Goal: Check status: Check status

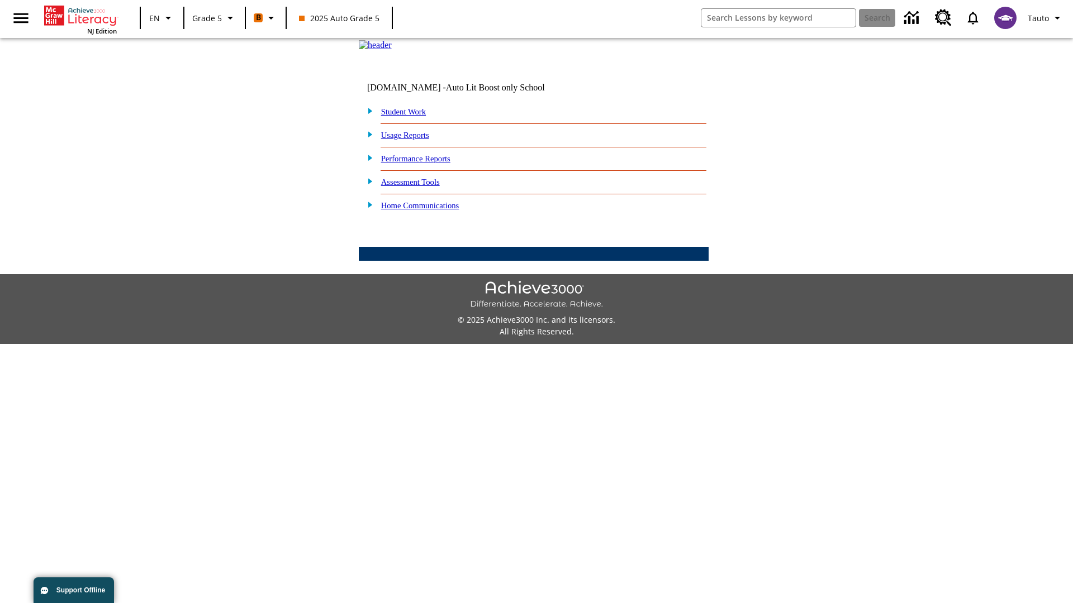
click at [411, 116] on link "Student Work" at bounding box center [403, 111] width 45 height 9
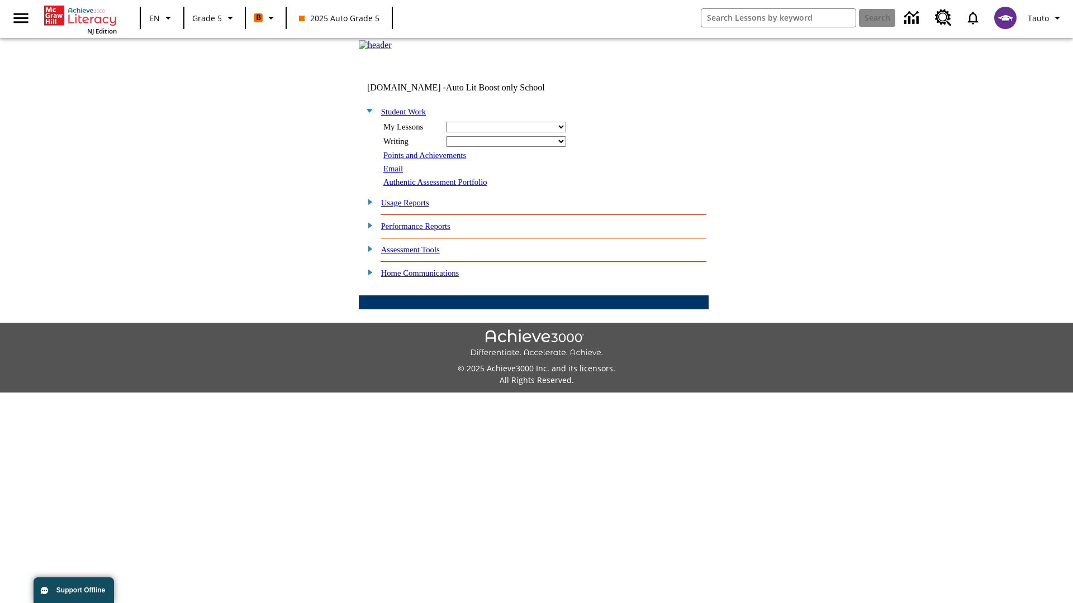
select select "/options/reports/?report_id=12&atype=1&section=2"
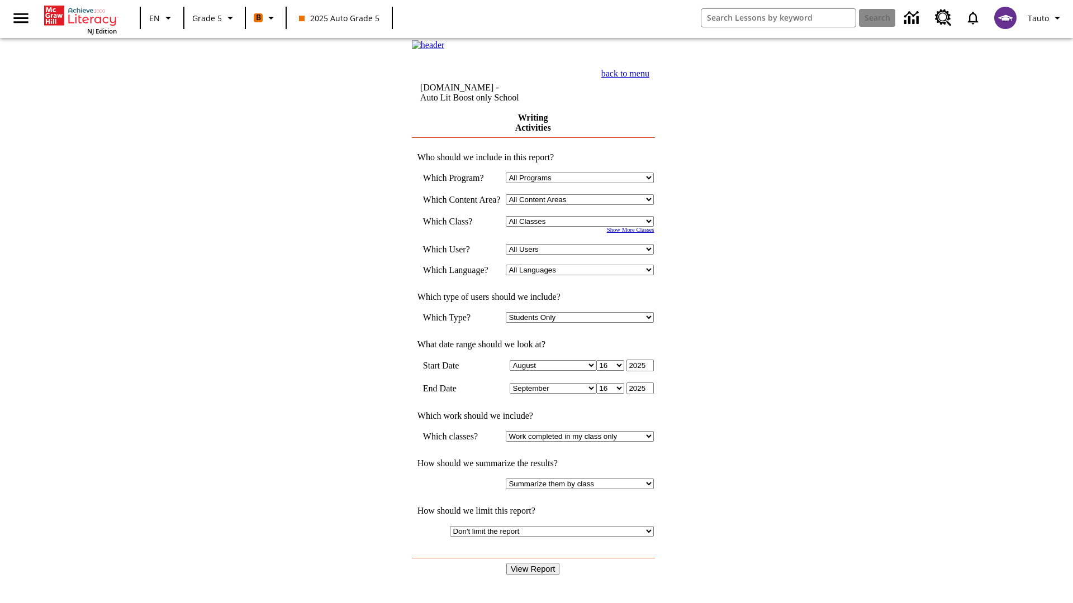
select select "11133131"
select select "21437107"
click at [534, 563] on input "View Report" at bounding box center [533, 569] width 54 height 12
